Goal: Register for event/course

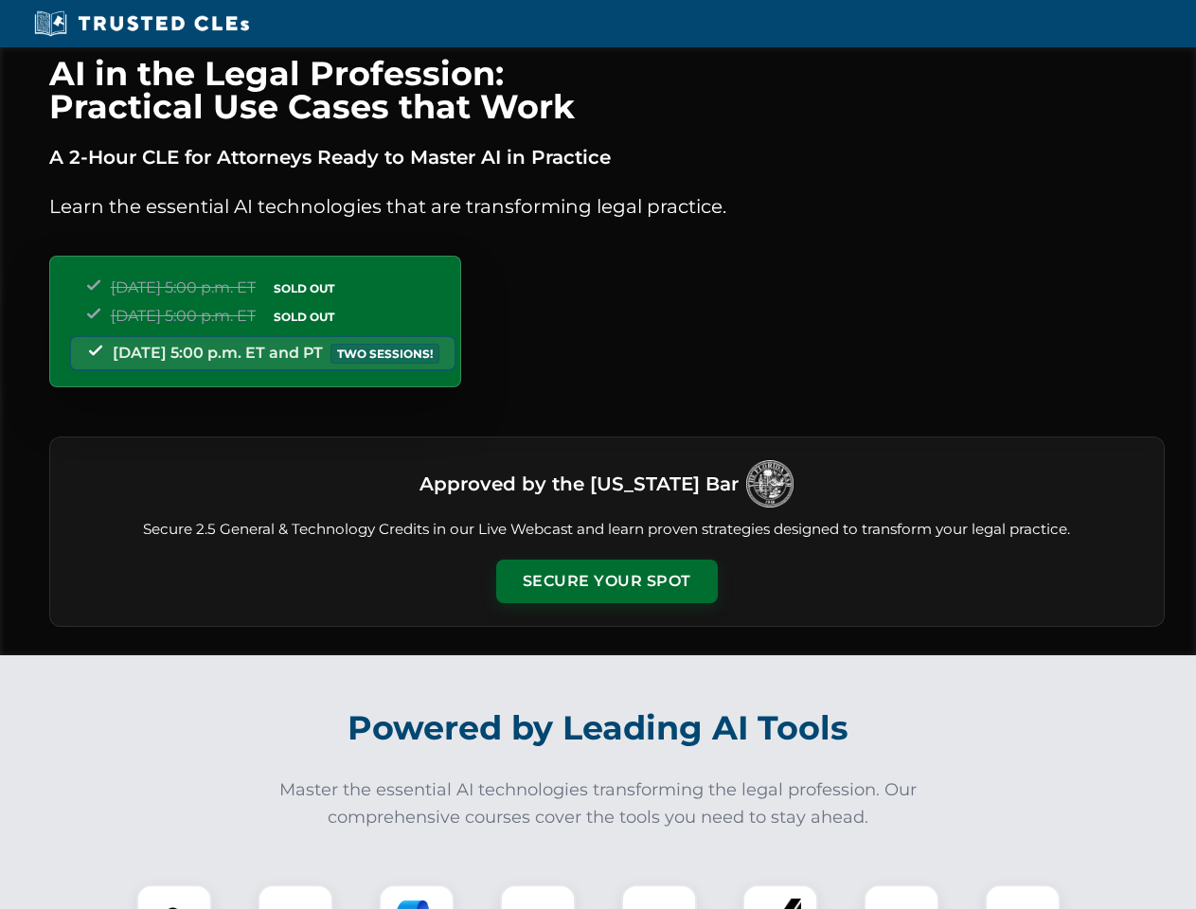
click at [606, 582] on button "Secure Your Spot" at bounding box center [607, 582] width 222 height 44
click at [174, 897] on img at bounding box center [174, 922] width 55 height 55
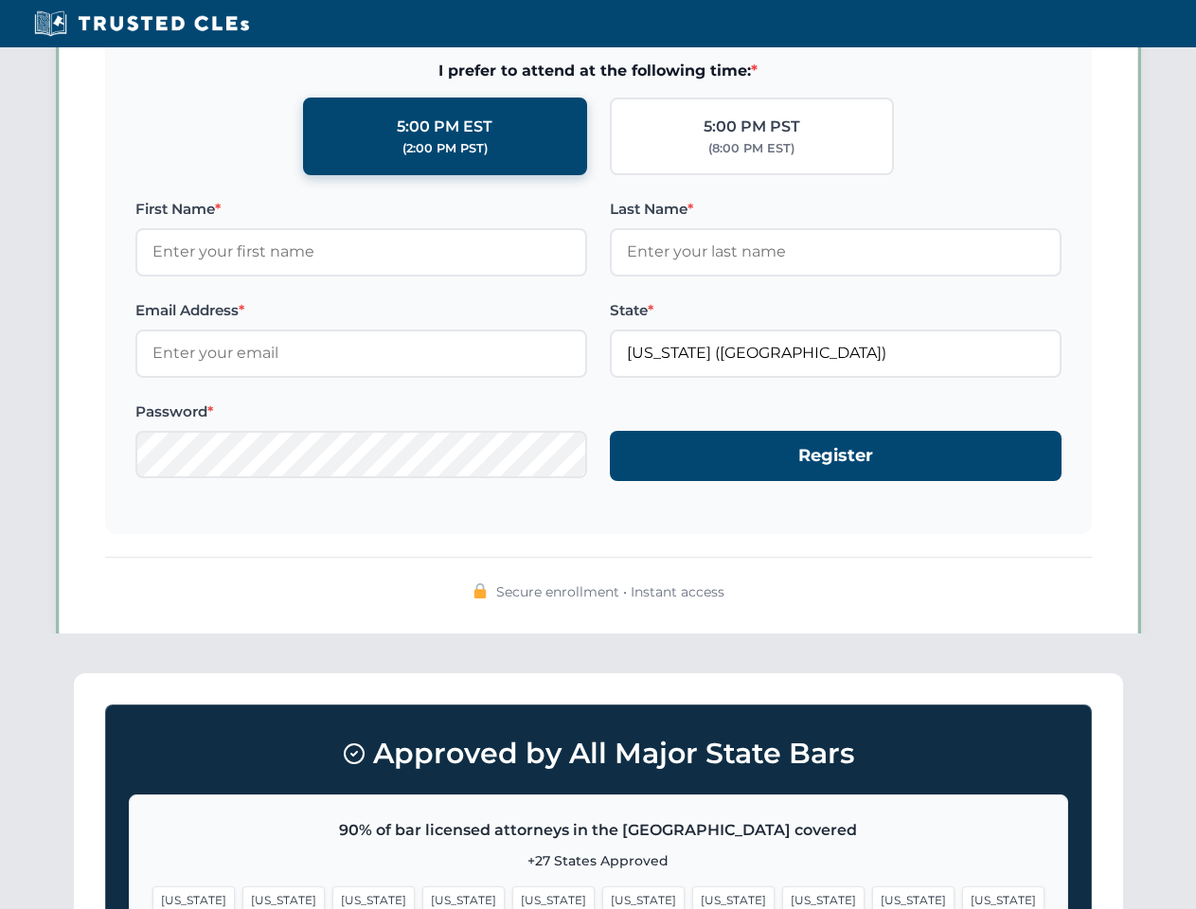
click at [692, 897] on span "[US_STATE]" at bounding box center [733, 899] width 82 height 27
click at [872, 897] on span "[US_STATE]" at bounding box center [913, 899] width 82 height 27
